Goal: Book appointment/travel/reservation

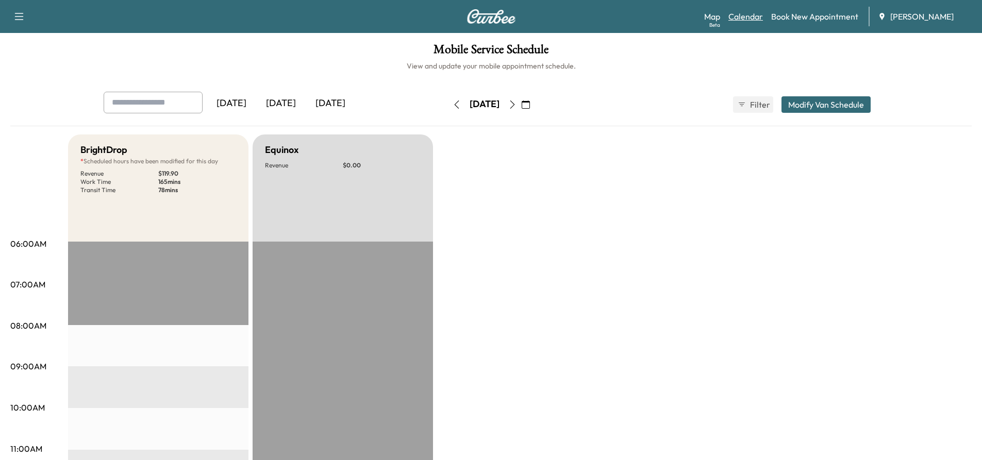
click at [744, 21] on link "Calendar" at bounding box center [745, 16] width 35 height 12
click at [516, 105] on icon "button" at bounding box center [512, 104] width 8 height 8
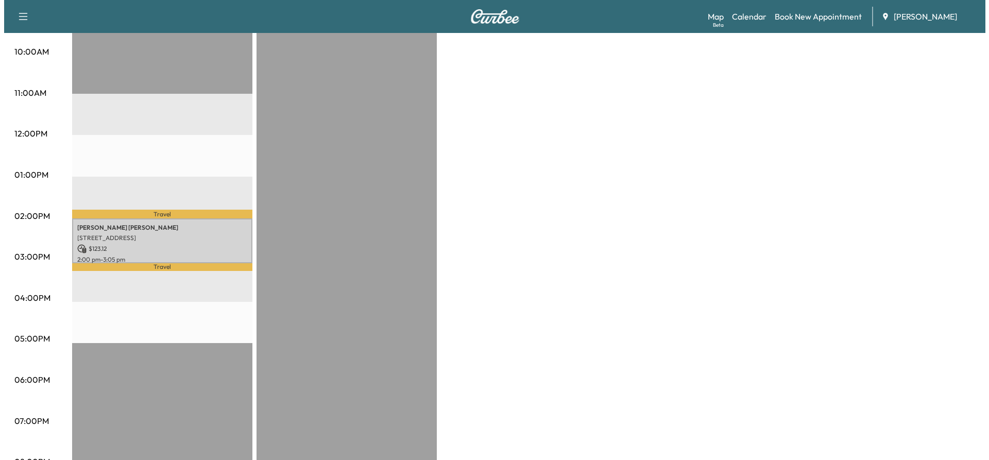
scroll to position [361, 0]
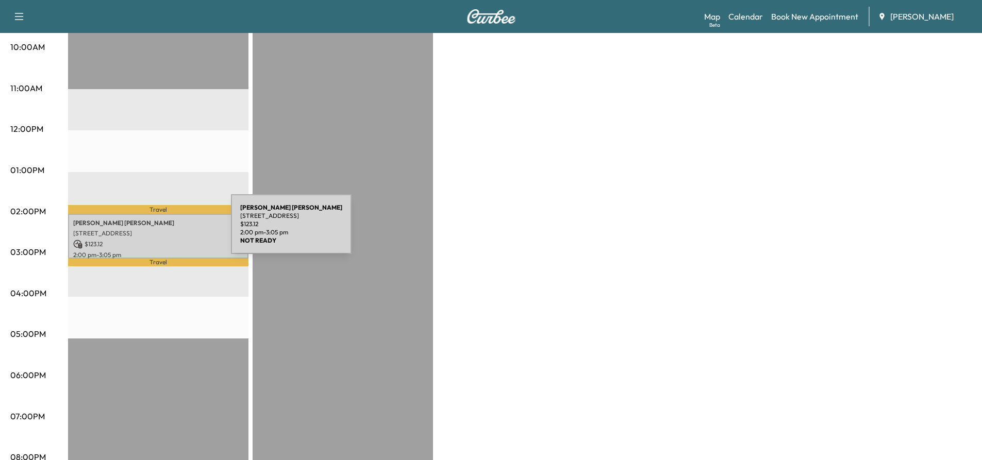
click at [154, 230] on p "[STREET_ADDRESS]" at bounding box center [158, 233] width 170 height 8
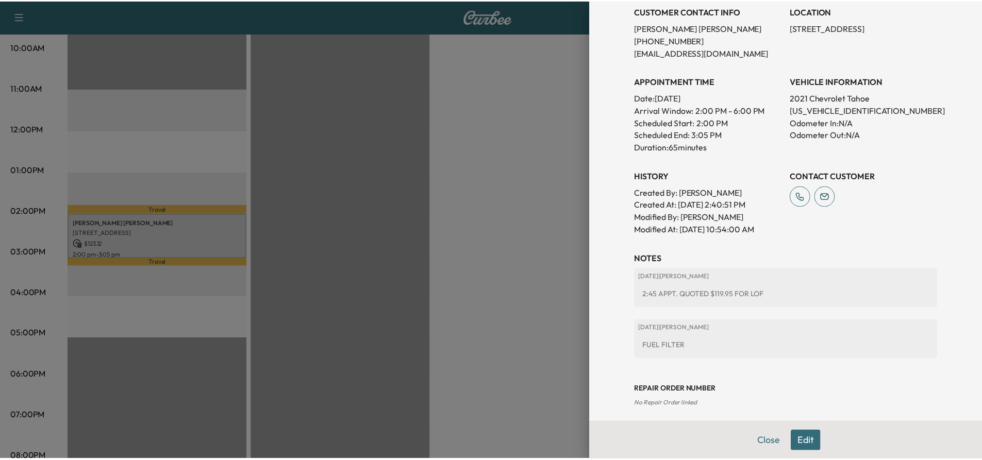
scroll to position [239, 0]
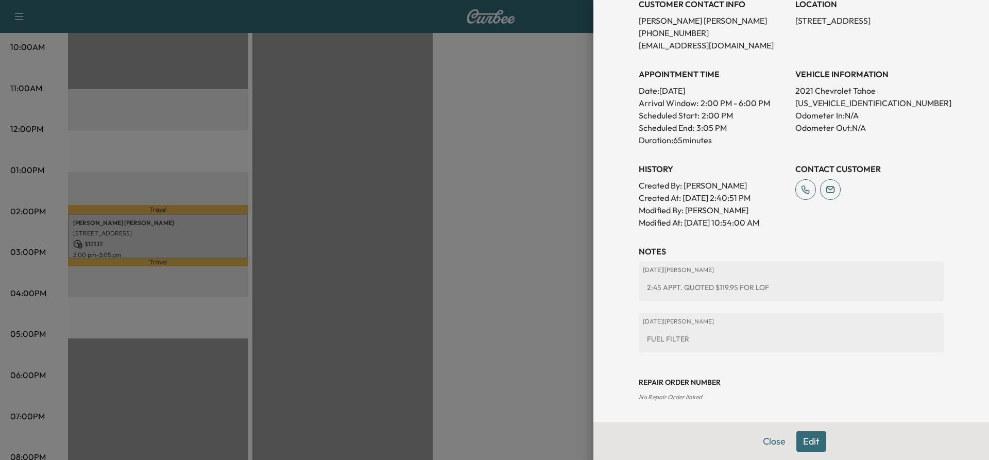
click at [285, 174] on div at bounding box center [494, 230] width 989 height 460
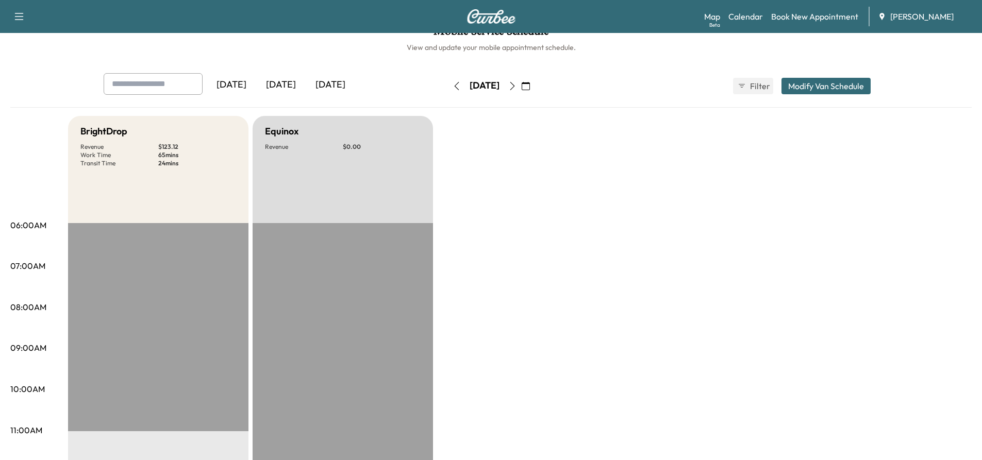
scroll to position [0, 0]
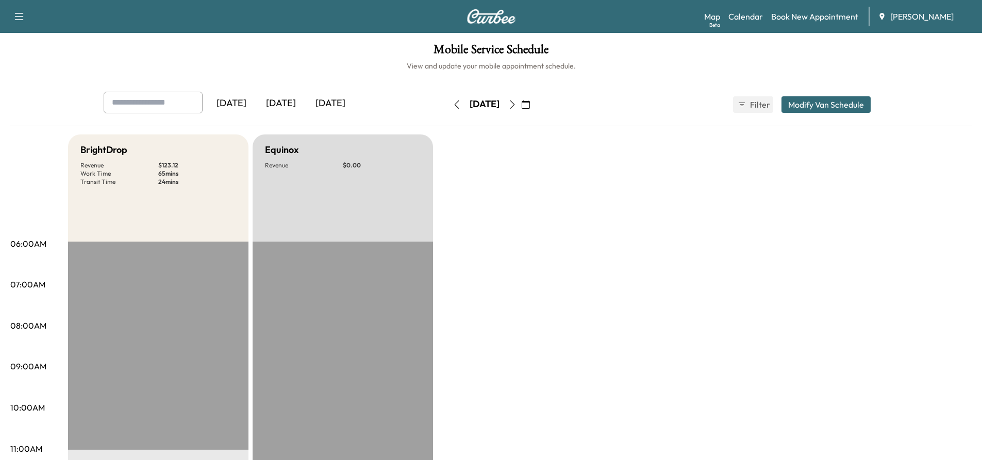
click at [452, 102] on icon "button" at bounding box center [456, 104] width 8 height 8
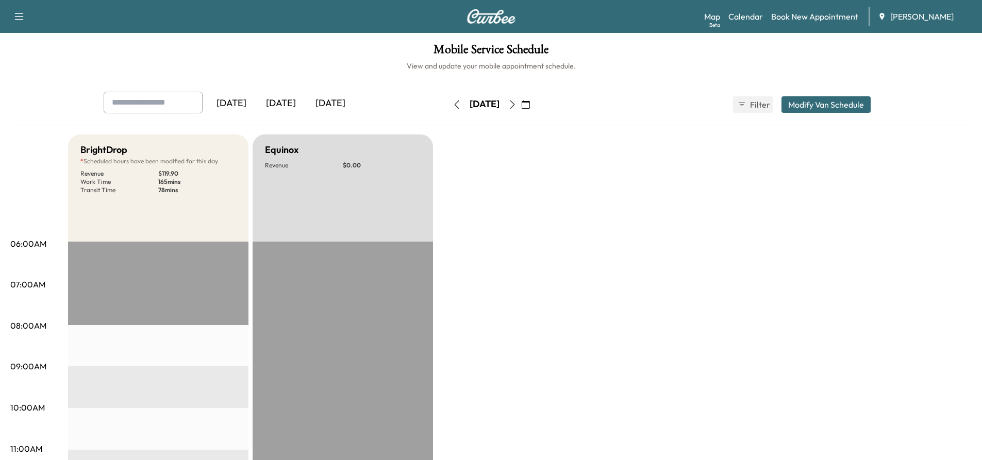
click at [514, 104] on icon "button" at bounding box center [512, 104] width 5 height 8
